Goal: Task Accomplishment & Management: Manage account settings

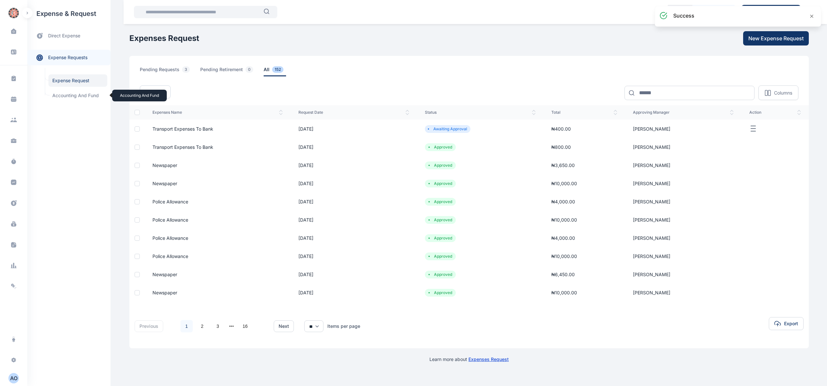
click at [80, 96] on span "Accounting and Fund Accounting and Fund" at bounding box center [77, 95] width 59 height 12
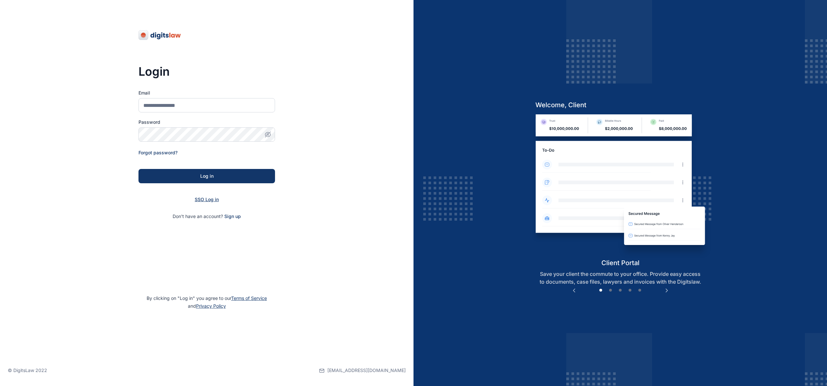
click at [212, 198] on span "SSO Log in" at bounding box center [207, 200] width 24 height 6
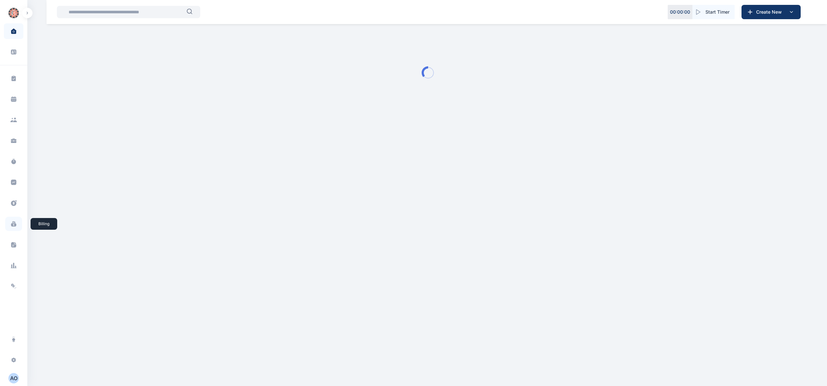
click at [16, 222] on span at bounding box center [13, 224] width 17 height 14
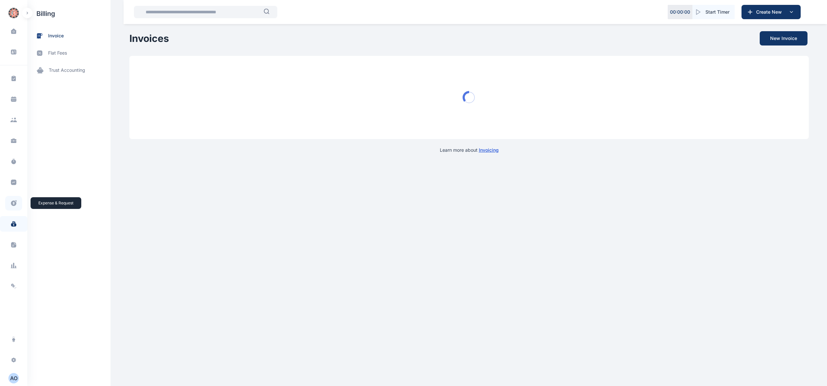
click at [11, 199] on span at bounding box center [13, 203] width 17 height 15
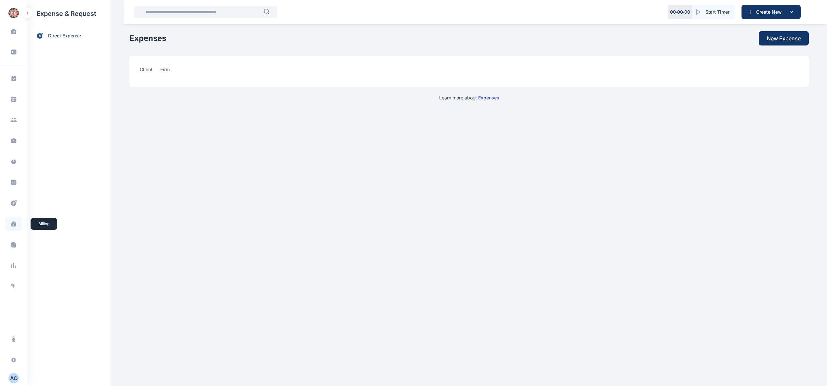
click at [14, 219] on span at bounding box center [13, 224] width 17 height 14
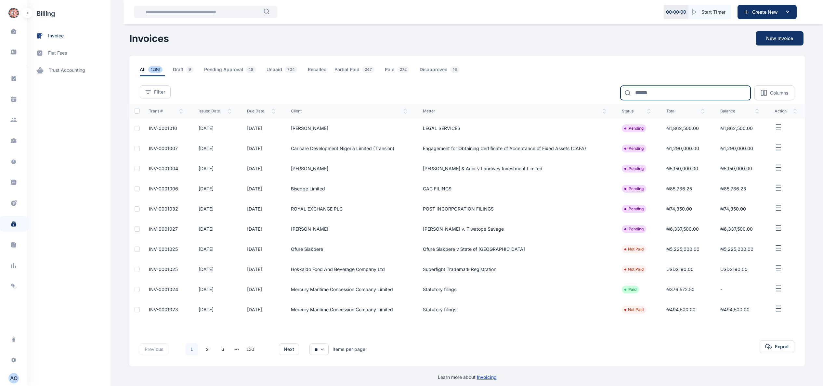
click at [662, 94] on input at bounding box center [686, 93] width 130 height 14
type input "****"
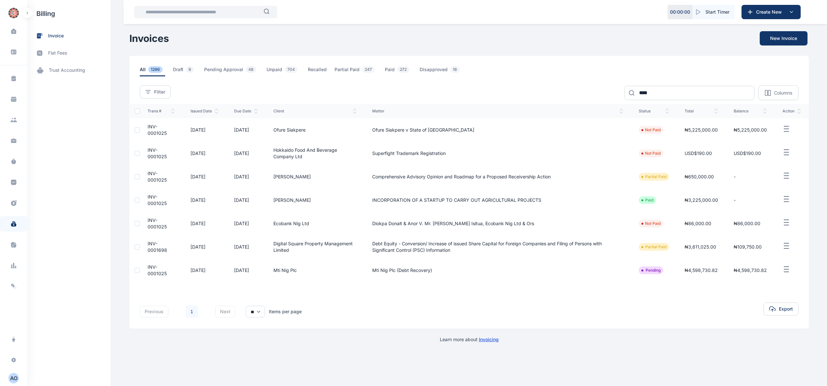
click at [158, 132] on span "INV-0001025" at bounding box center [157, 130] width 19 height 12
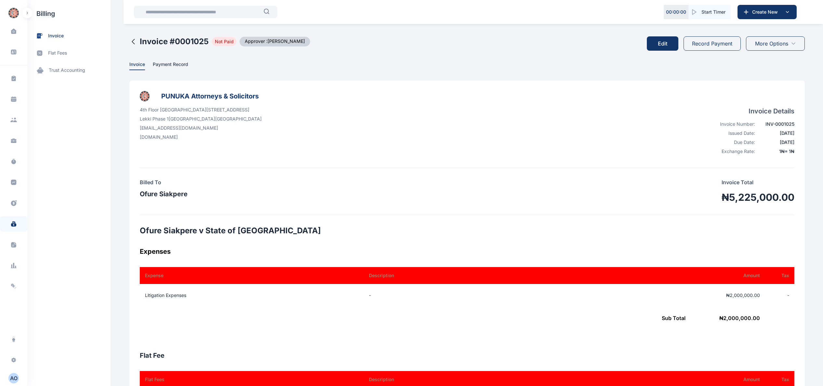
click at [714, 44] on button "Record Payment" at bounding box center [712, 43] width 57 height 14
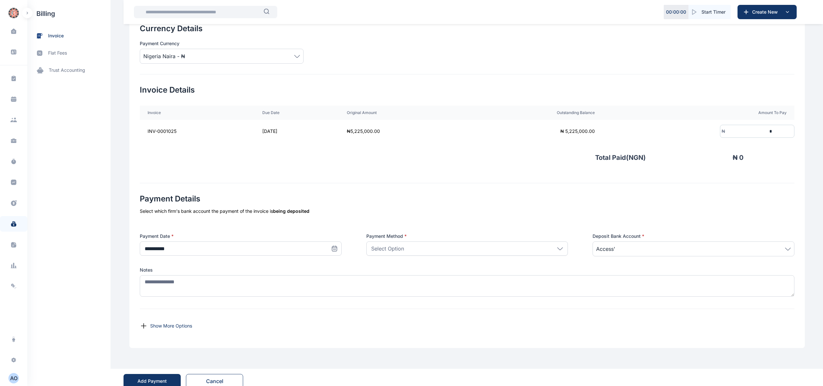
scroll to position [98, 0]
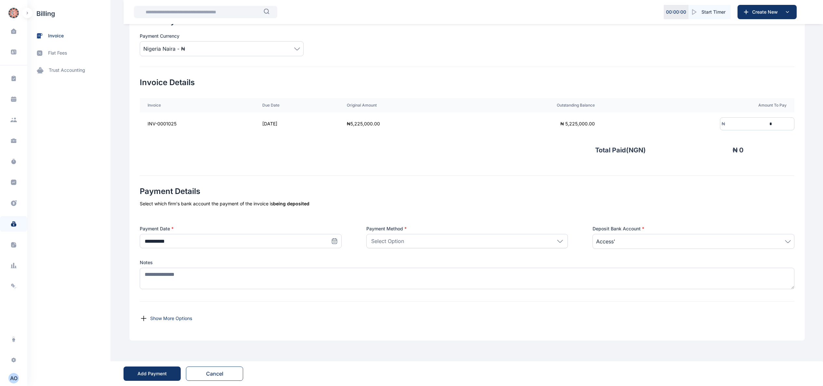
click at [332, 239] on icon at bounding box center [334, 241] width 7 height 7
click at [163, 260] on icon "button" at bounding box center [165, 259] width 5 height 5
click at [188, 327] on abbr "29" at bounding box center [190, 326] width 5 height 5
type input "**********"
click at [461, 238] on div "Select Option" at bounding box center [468, 241] width 202 height 14
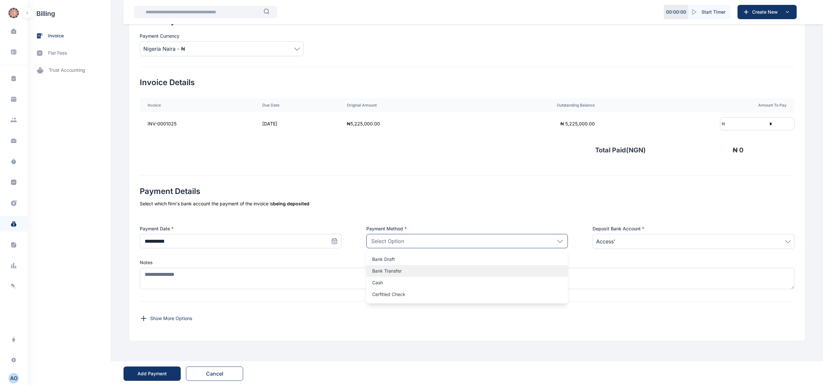
drag, startPoint x: 450, startPoint y: 273, endPoint x: 528, endPoint y: 257, distance: 79.3
click at [452, 273] on p "Bank Transfer" at bounding box center [467, 271] width 190 height 7
click at [696, 238] on span "Access'" at bounding box center [693, 242] width 195 height 8
click at [686, 255] on div "NA Operating Account Access' Operating Account Access DMB Operating Account Acc…" at bounding box center [694, 287] width 202 height 71
click at [708, 240] on span "Access'" at bounding box center [693, 242] width 195 height 8
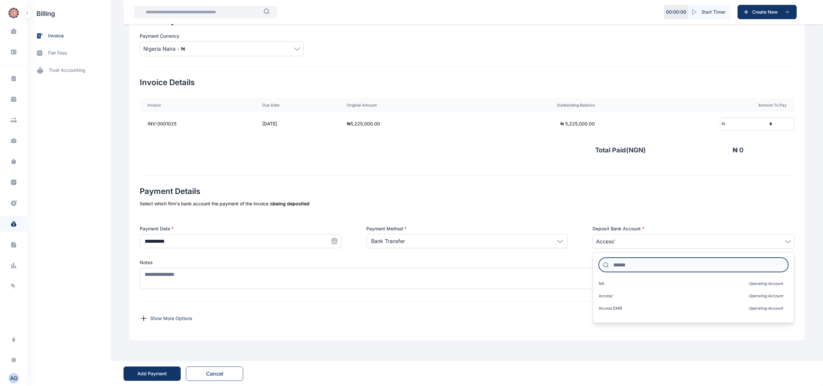
click at [673, 267] on input at bounding box center [694, 265] width 190 height 14
type input "******"
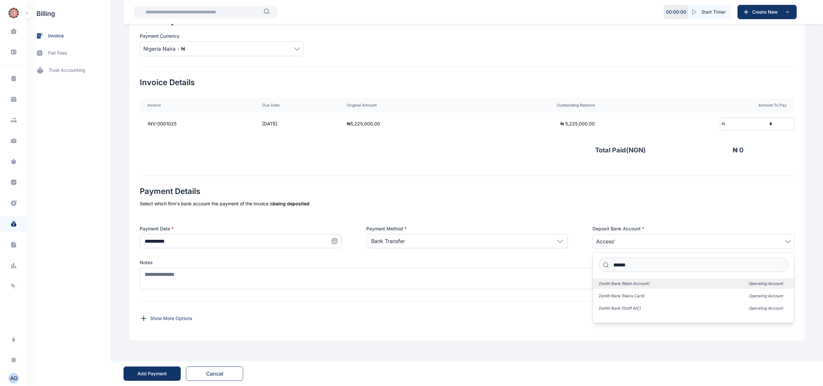
click at [664, 288] on label "Zenith Bank (Main account) Operating Account" at bounding box center [693, 284] width 201 height 10
click at [774, 120] on input "*" at bounding box center [750, 124] width 48 height 12
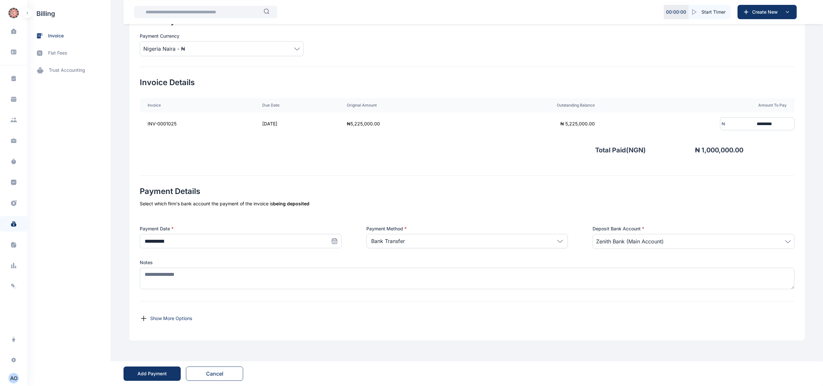
type input "*********"
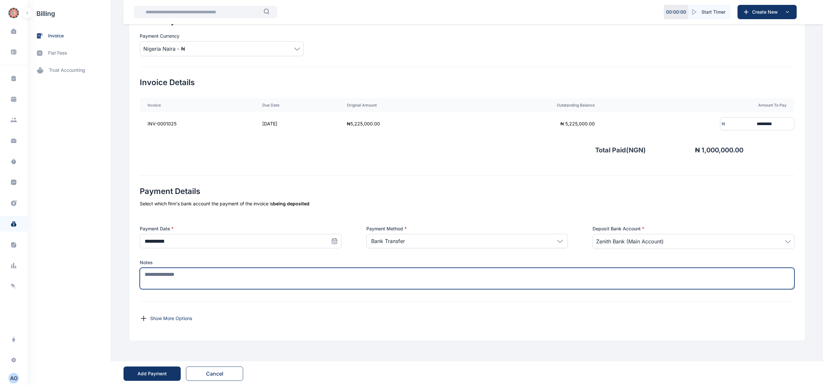
drag, startPoint x: 404, startPoint y: 274, endPoint x: 405, endPoint y: 260, distance: 14.4
click at [405, 271] on textarea at bounding box center [467, 278] width 655 height 21
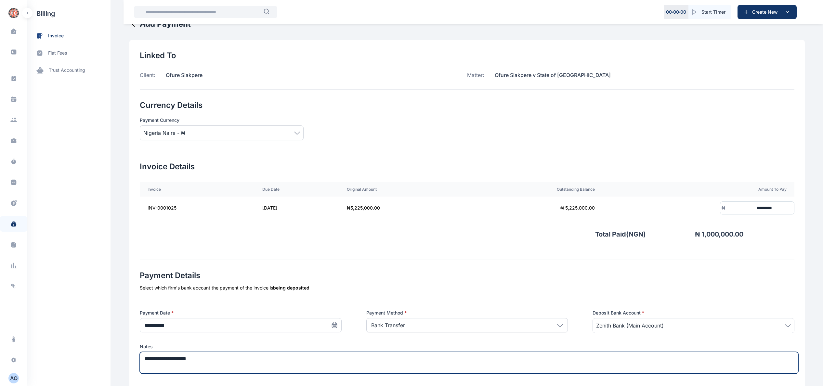
scroll to position [0, 0]
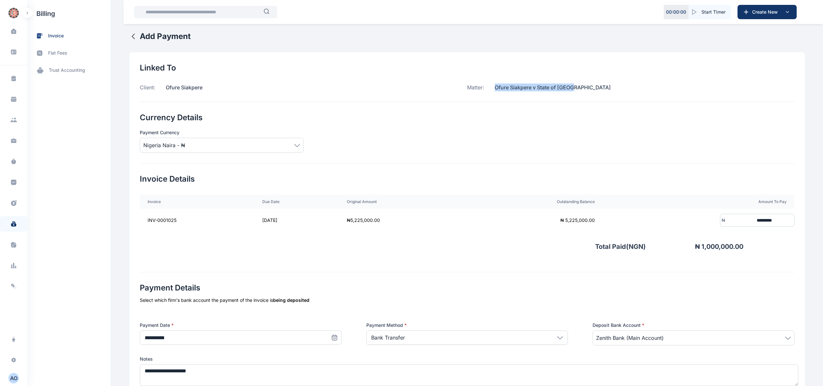
drag, startPoint x: 489, startPoint y: 85, endPoint x: 707, endPoint y: 100, distance: 217.8
click at [707, 100] on div "Linked To Client: Ofure Siakpere Matter: Ofure Siakpere v State of Lagos" at bounding box center [467, 82] width 655 height 39
copy p "Ofure Siakpere v State of Lagos"
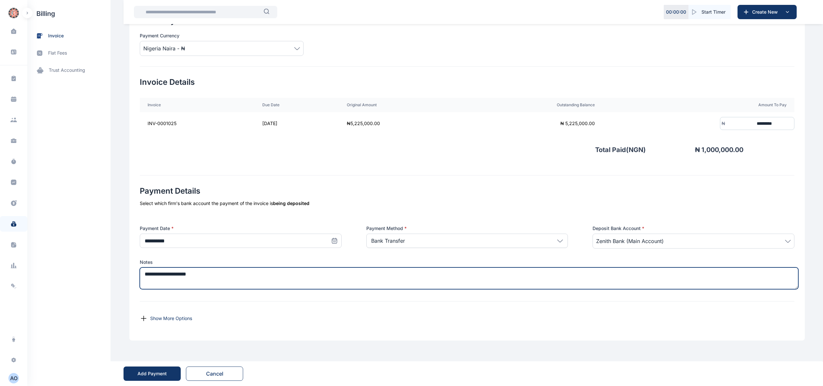
click at [299, 280] on textarea "**********" at bounding box center [469, 279] width 659 height 22
paste textarea "**********"
type textarea "**********"
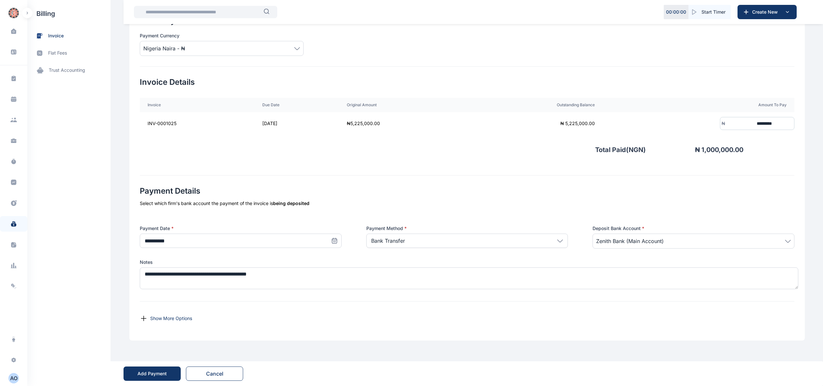
click at [154, 373] on div "Add Payment" at bounding box center [152, 374] width 29 height 7
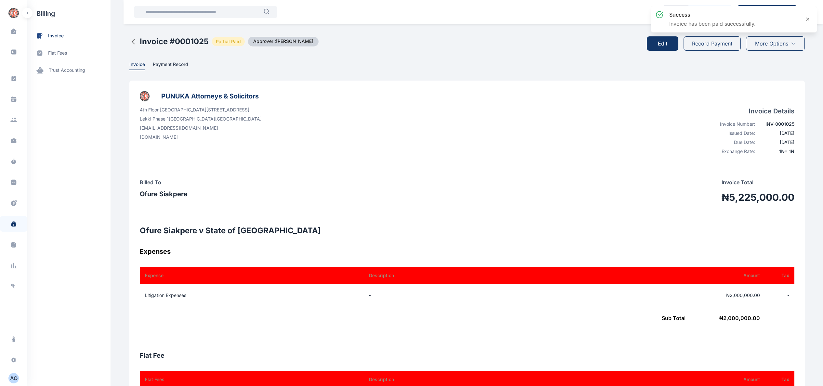
click at [714, 42] on button "Record Payment" at bounding box center [712, 43] width 57 height 14
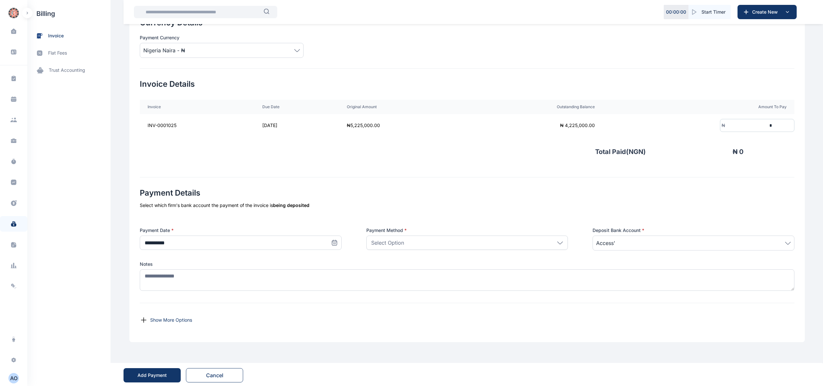
scroll to position [98, 0]
click at [334, 241] on icon at bounding box center [334, 241] width 7 height 7
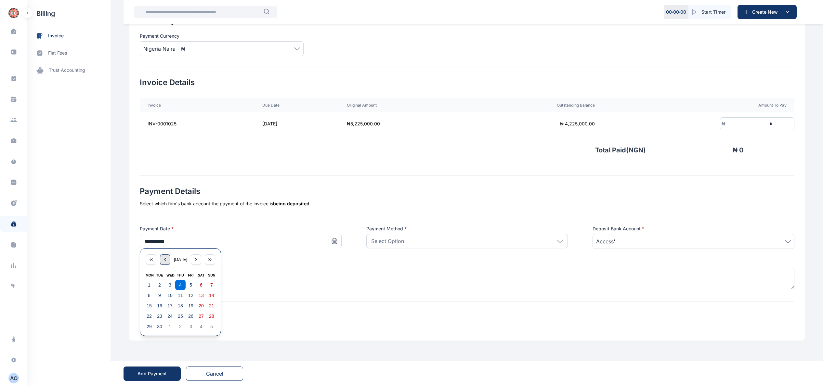
click at [163, 261] on icon "button" at bounding box center [165, 259] width 5 height 5
click at [188, 324] on abbr "29" at bounding box center [190, 326] width 5 height 5
type input "**********"
click at [774, 121] on input "*" at bounding box center [750, 124] width 48 height 12
type input "*********"
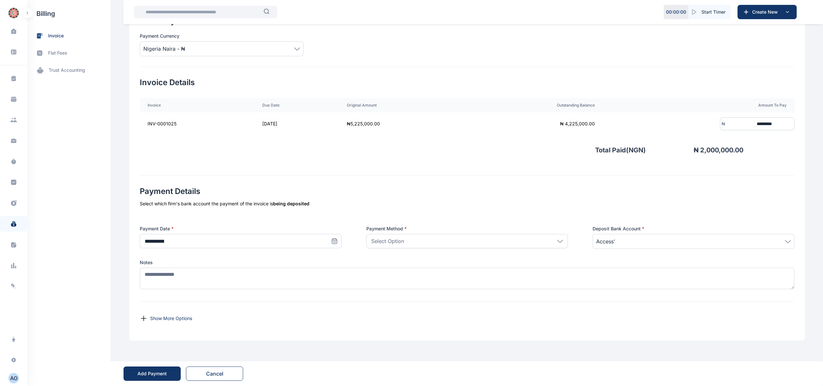
click at [464, 245] on div "Select Option" at bounding box center [468, 241] width 202 height 14
click at [443, 265] on div "Bank Transfer" at bounding box center [468, 271] width 202 height 12
click at [664, 236] on div "Access'" at bounding box center [694, 241] width 202 height 15
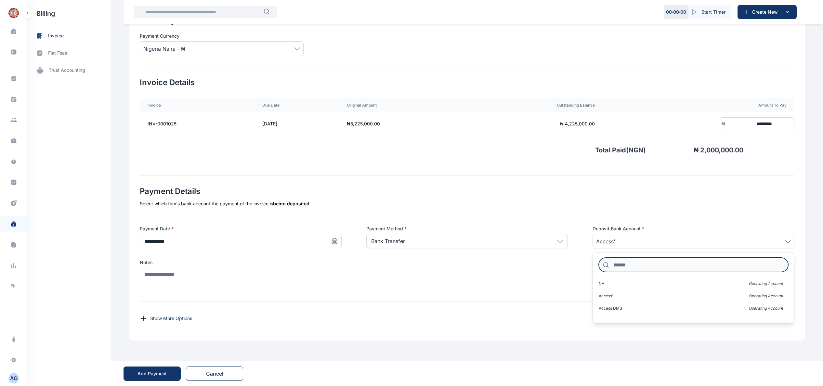
click at [651, 258] on input at bounding box center [694, 265] width 190 height 14
type input "***"
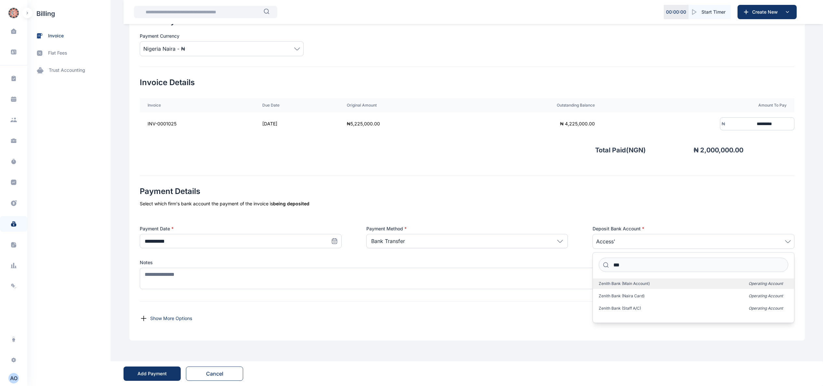
drag, startPoint x: 665, startPoint y: 284, endPoint x: 645, endPoint y: 285, distance: 20.2
click at [665, 284] on label "Zenith Bank (Main account) Operating Account" at bounding box center [693, 284] width 201 height 10
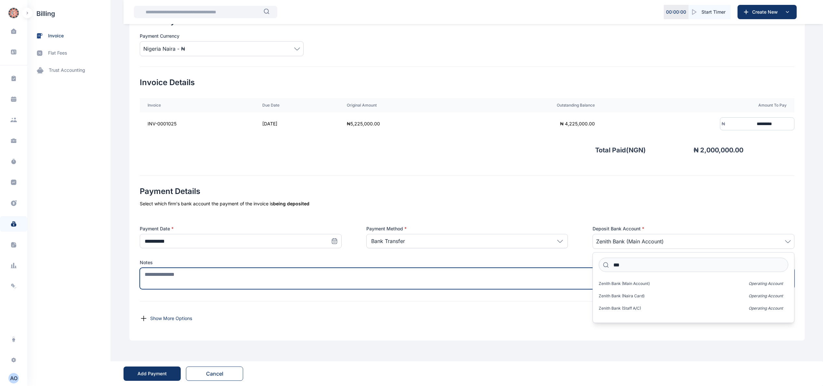
click at [391, 278] on textarea at bounding box center [467, 278] width 655 height 21
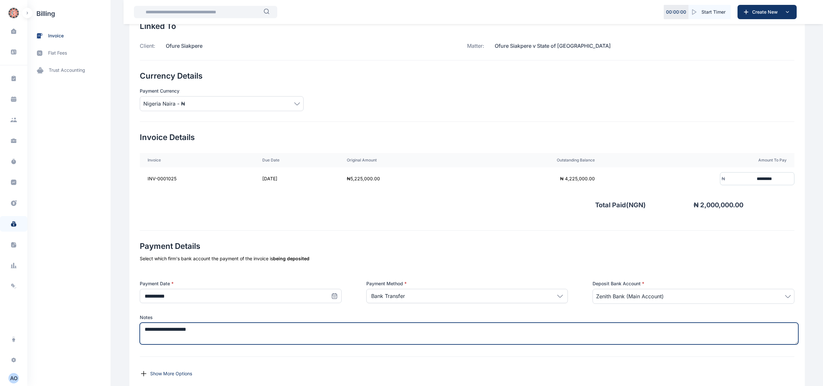
scroll to position [0, 0]
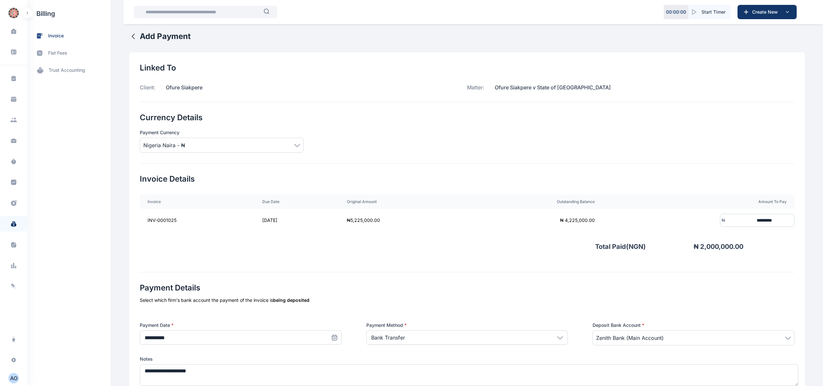
drag, startPoint x: 497, startPoint y: 81, endPoint x: 492, endPoint y: 84, distance: 6.0
click at [493, 83] on div "Linked To Client: Ofure Siakpere Matter: Ofure Siakpere v State of Lagos" at bounding box center [467, 82] width 655 height 39
click at [492, 87] on p "Ofure Siakpere v State of Lagos" at bounding box center [548, 88] width 127 height 8
click at [494, 87] on p "Ofure Siakpere v State of Lagos" at bounding box center [548, 88] width 127 height 8
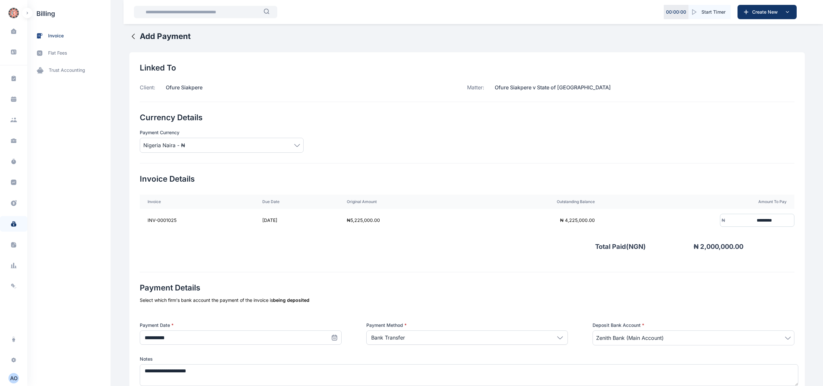
drag, startPoint x: 494, startPoint y: 87, endPoint x: 605, endPoint y: 90, distance: 110.6
click at [604, 90] on div "Matter: Ofure Siakpere v State of Lagos" at bounding box center [630, 88] width 327 height 8
drag, startPoint x: 491, startPoint y: 84, endPoint x: 662, endPoint y: 89, distance: 171.5
click at [662, 89] on div "Matter: Ofure Siakpere v State of Lagos" at bounding box center [630, 88] width 327 height 8
copy p "Ofure Siakpere v State of Lagos"
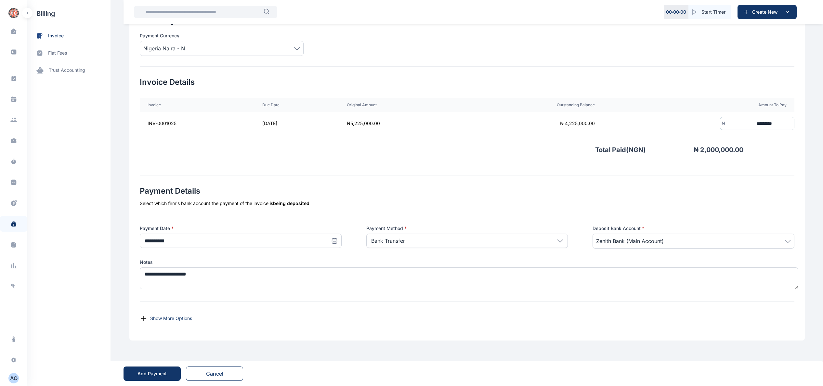
scroll to position [98, 0]
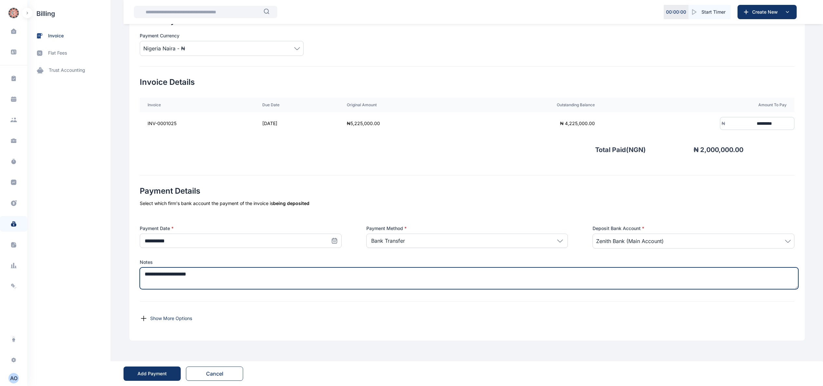
click at [270, 281] on textarea "**********" at bounding box center [469, 279] width 659 height 22
paste textarea "**********"
type textarea "**********"
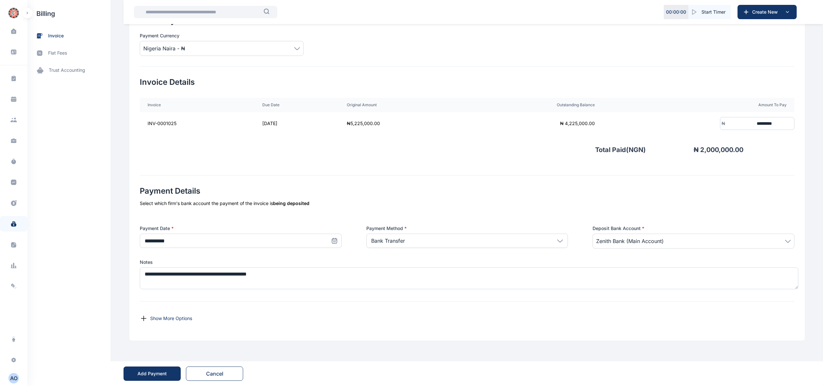
click at [163, 375] on div "Add Payment" at bounding box center [152, 374] width 29 height 7
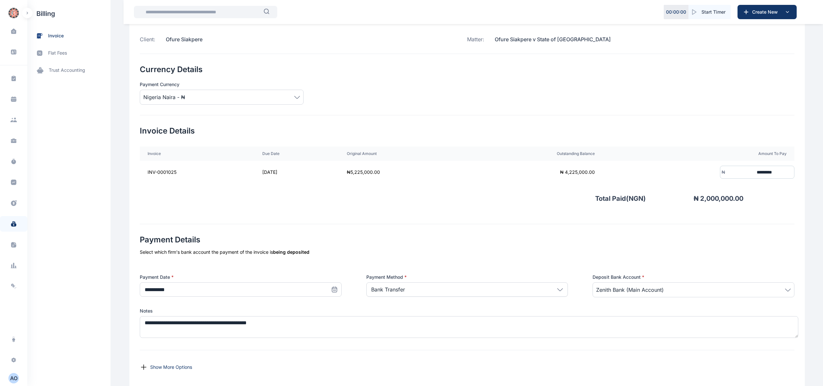
scroll to position [0, 0]
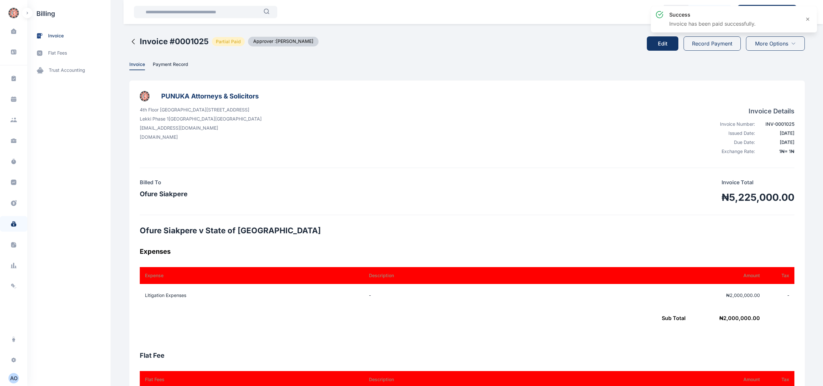
click at [724, 43] on button "Record Payment" at bounding box center [712, 43] width 57 height 14
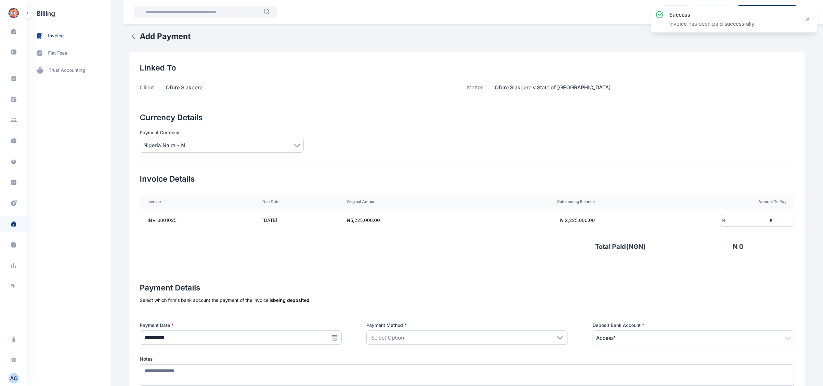
click at [333, 341] on icon at bounding box center [334, 338] width 7 height 7
click at [163, 358] on icon "button" at bounding box center [165, 356] width 5 height 5
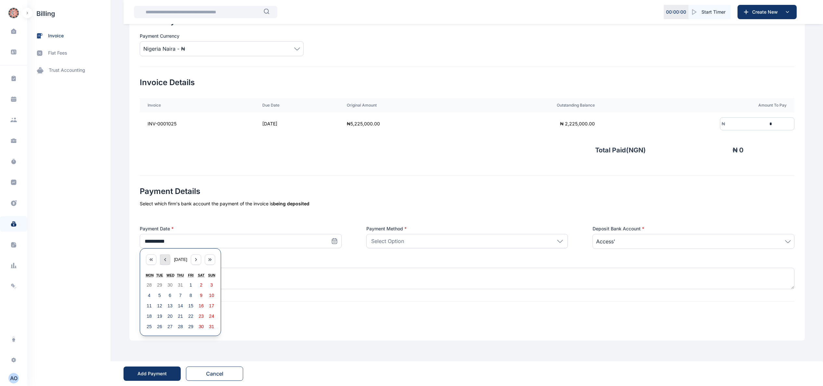
scroll to position [98, 0]
click at [176, 323] on button "28" at bounding box center [180, 327] width 10 height 10
type input "**********"
click at [445, 241] on div "Select Option" at bounding box center [468, 241] width 202 height 14
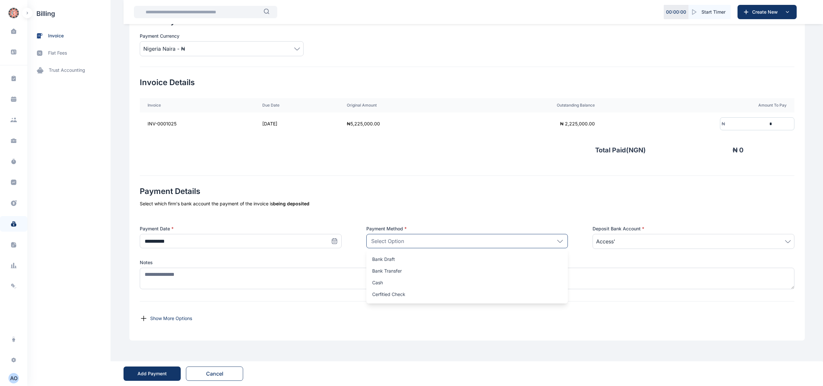
drag, startPoint x: 434, startPoint y: 274, endPoint x: 444, endPoint y: 272, distance: 10.7
click at [439, 274] on div "Bank Transfer" at bounding box center [468, 271] width 202 height 12
click at [791, 120] on div "₦ *" at bounding box center [757, 123] width 74 height 13
click at [774, 124] on input "*" at bounding box center [750, 124] width 48 height 12
type input "*********"
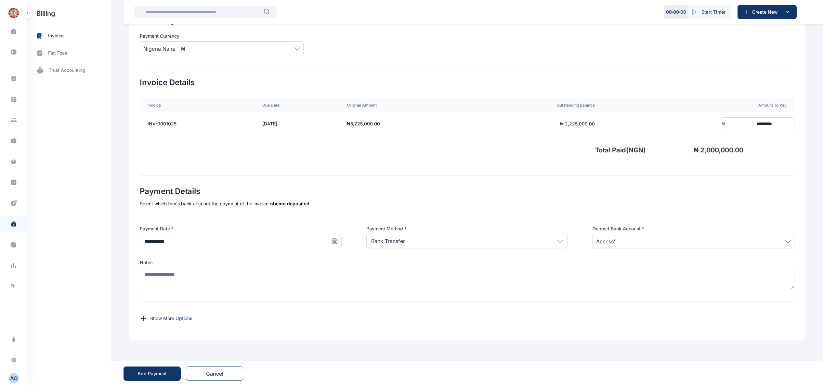
click at [434, 235] on div "Bank Transfer" at bounding box center [468, 241] width 202 height 14
click at [449, 245] on div "Bank Transfer" at bounding box center [468, 241] width 202 height 14
click at [629, 240] on span "Access'" at bounding box center [693, 242] width 195 height 8
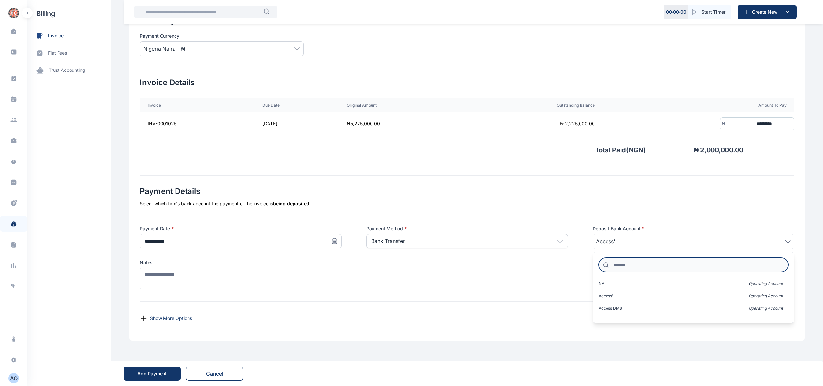
click at [619, 263] on input at bounding box center [694, 265] width 190 height 14
type input "***"
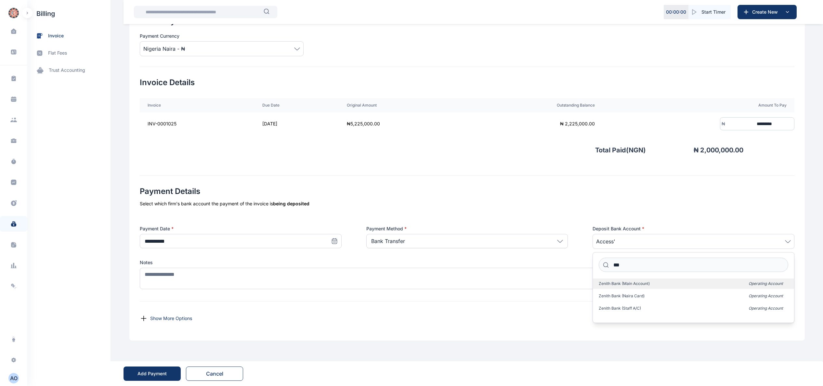
drag, startPoint x: 641, startPoint y: 281, endPoint x: 639, endPoint y: 284, distance: 3.7
click at [640, 282] on span "Zenith Bank (Main account)" at bounding box center [624, 283] width 51 height 5
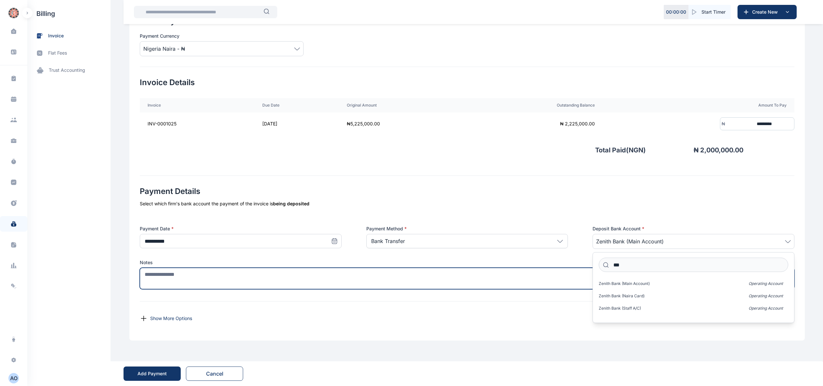
click at [412, 281] on textarea at bounding box center [467, 278] width 655 height 21
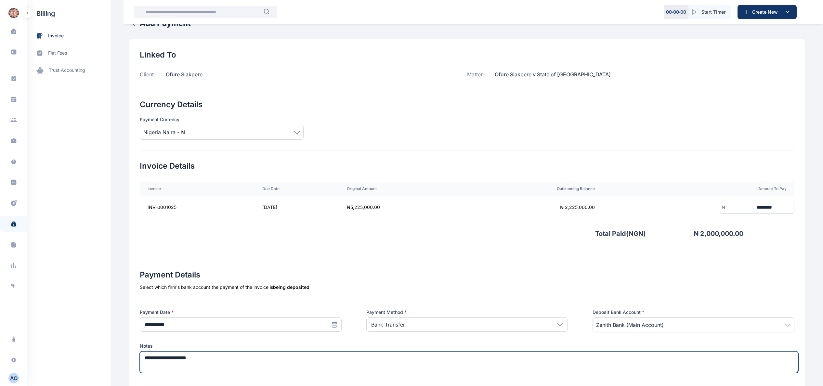
scroll to position [0, 0]
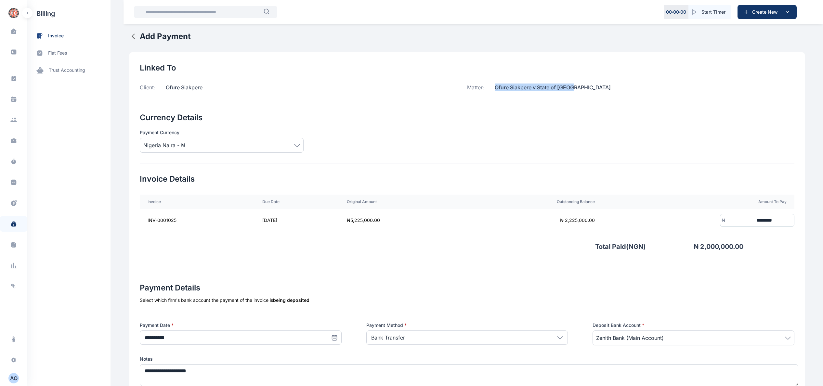
drag, startPoint x: 493, startPoint y: 89, endPoint x: 769, endPoint y: 89, distance: 275.5
click at [769, 89] on div "Matter: Ofure Siakpere v State of Lagos" at bounding box center [630, 88] width 327 height 8
copy p "Ofure Siakpere v State of Lagos"
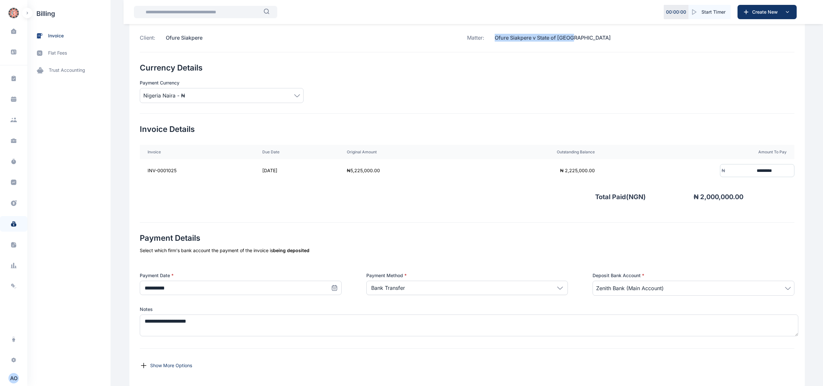
scroll to position [98, 0]
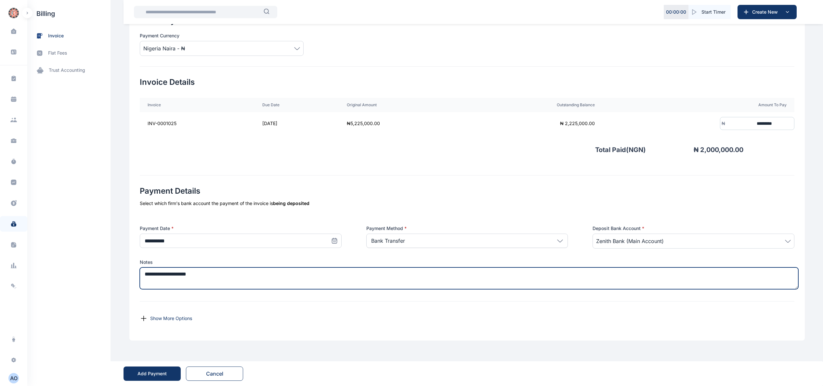
click at [311, 276] on textarea "**********" at bounding box center [469, 279] width 659 height 22
paste textarea "**********"
type textarea "**********"
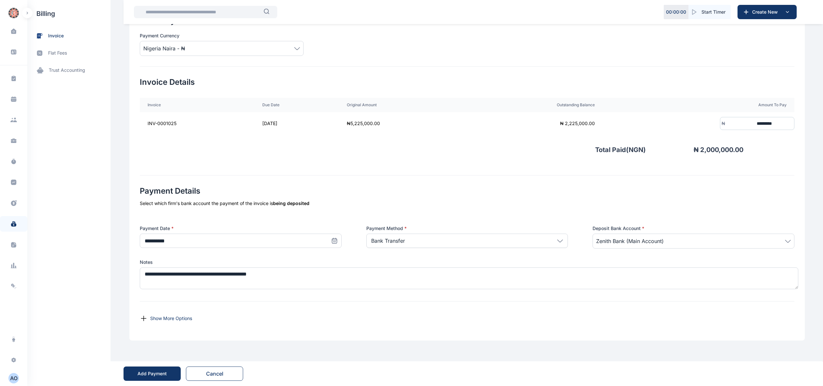
click at [161, 373] on div "Add Payment" at bounding box center [152, 374] width 29 height 7
